Goal: Information Seeking & Learning: Learn about a topic

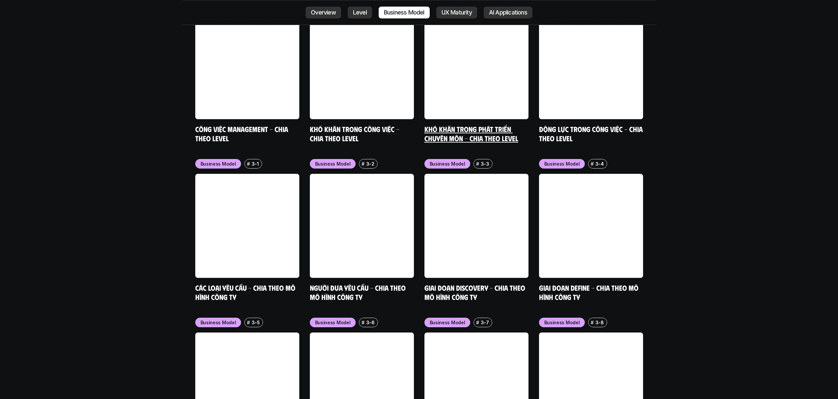
scroll to position [2942, 0]
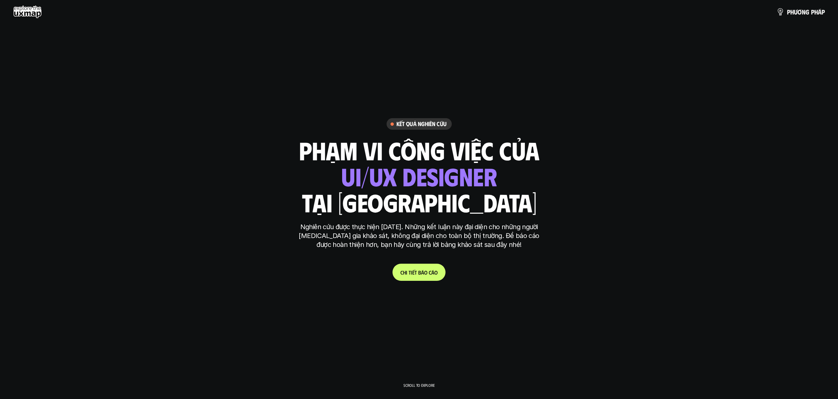
click at [421, 272] on span "á" at bounding box center [422, 272] width 3 height 6
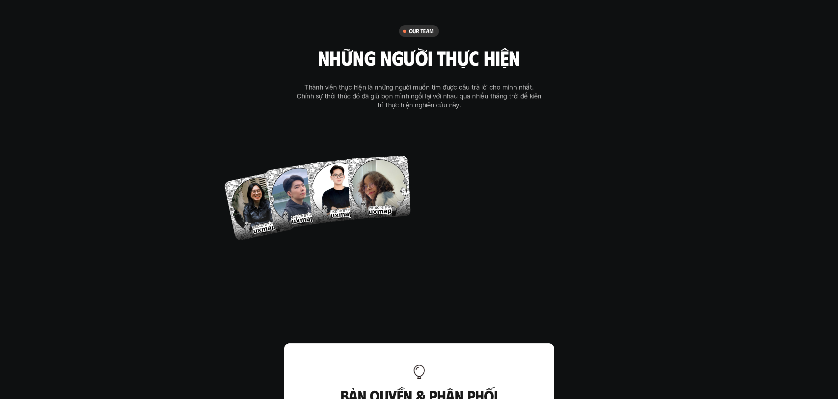
scroll to position [3869, 0]
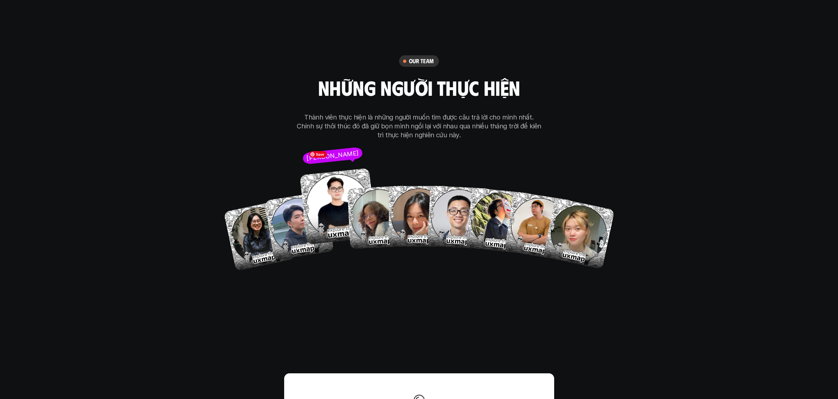
click at [337, 200] on img at bounding box center [337, 206] width 77 height 77
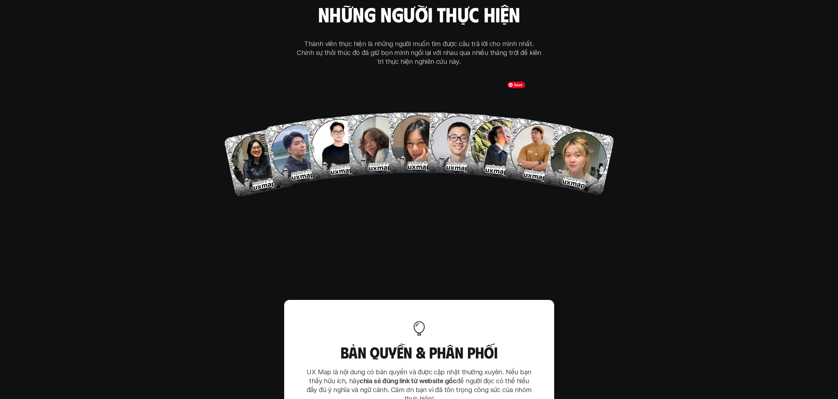
scroll to position [3912, 0]
